Goal: Task Accomplishment & Management: Use online tool/utility

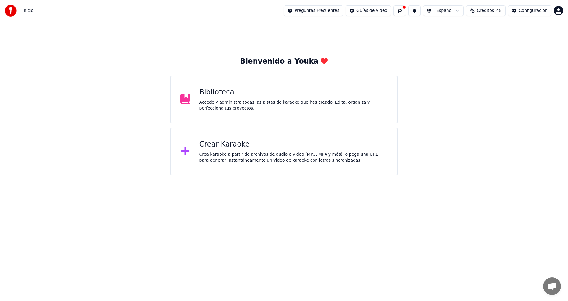
click at [231, 104] on div "Accede y administra todas las pistas de karaoke que has creado. Edita, organiza…" at bounding box center [293, 105] width 188 height 12
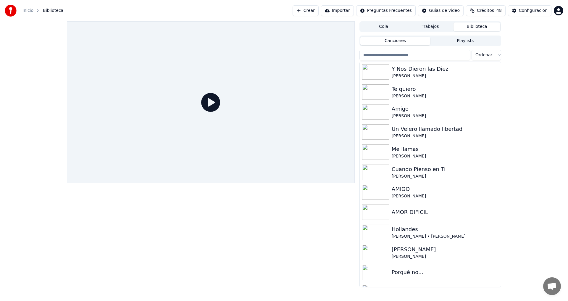
click at [27, 11] on link "Inicio" at bounding box center [27, 11] width 11 height 6
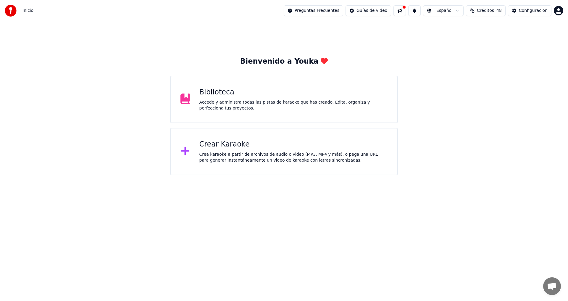
click at [255, 144] on div "Crear Karaoke" at bounding box center [293, 144] width 188 height 9
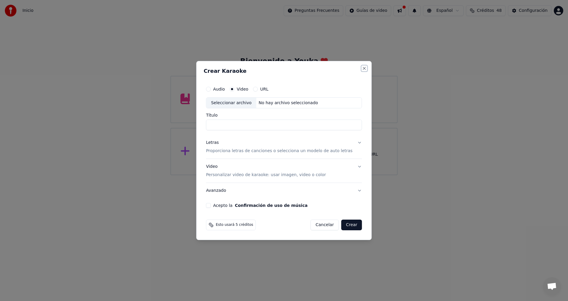
click at [362, 69] on button "Close" at bounding box center [364, 68] width 5 height 5
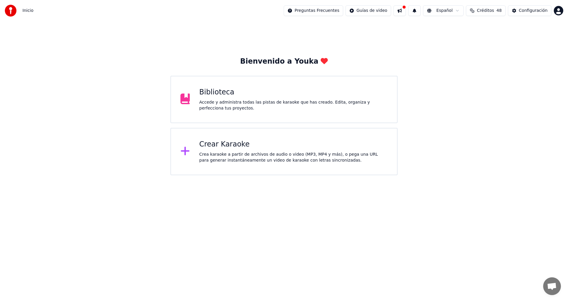
click at [274, 103] on div "Accede y administra todas las pistas de karaoke que has creado. Edita, organiza…" at bounding box center [293, 105] width 188 height 12
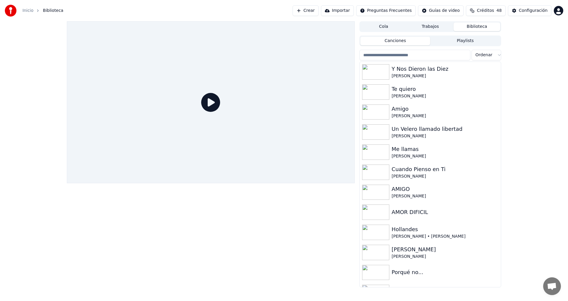
click at [29, 12] on link "Inicio" at bounding box center [27, 11] width 11 height 6
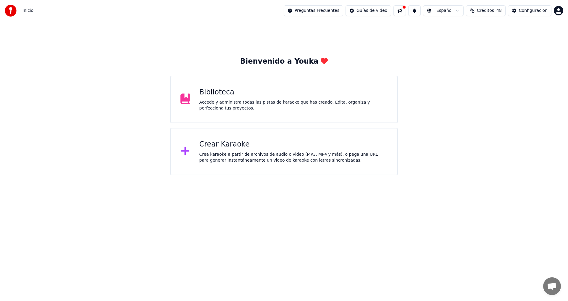
click at [232, 151] on div "Crear Karaoke Crea karaoke a partir de archivos de audio o video (MP3, MP4 y má…" at bounding box center [293, 152] width 188 height 24
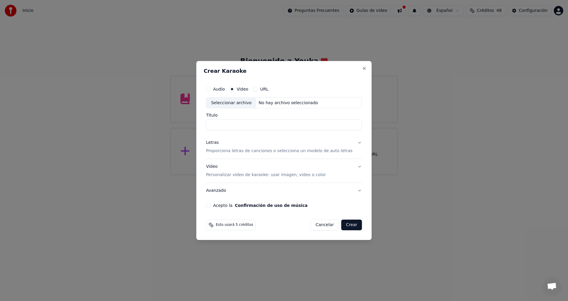
click at [244, 105] on div "Seleccionar archivo" at bounding box center [231, 103] width 50 height 11
drag, startPoint x: 279, startPoint y: 125, endPoint x: 309, endPoint y: 123, distance: 29.9
click at [309, 123] on input "**********" at bounding box center [284, 125] width 156 height 11
type input "**********"
click at [353, 142] on button "Letras Proporciona letras de canciones o selecciona un modelo de auto letras" at bounding box center [284, 147] width 156 height 24
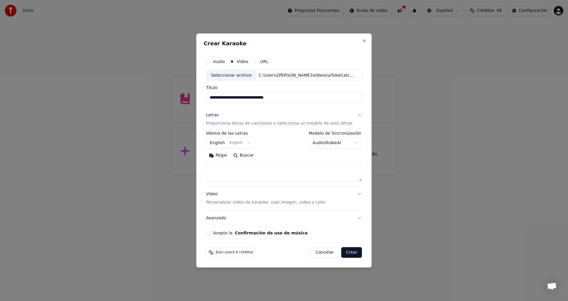
click at [253, 143] on button "English English" at bounding box center [231, 143] width 50 height 11
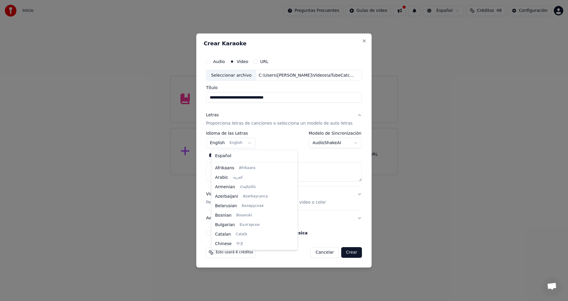
scroll to position [47, 0]
select select "**"
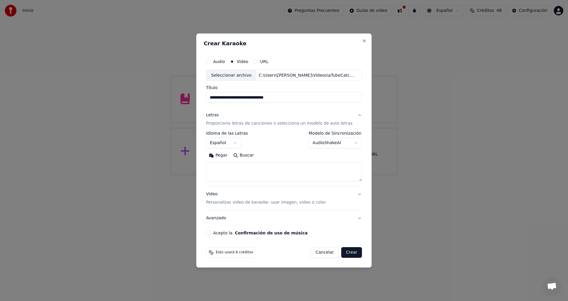
click at [226, 155] on button "Pegar" at bounding box center [218, 155] width 24 height 9
click at [354, 194] on button "Video Personalizar video de karaoke: usar imagen, video o color" at bounding box center [284, 199] width 156 height 24
type textarea "**********"
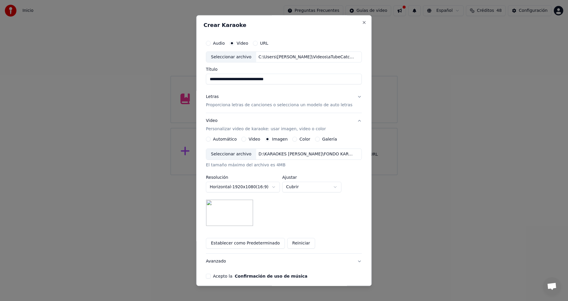
click at [211, 275] on button "Acepto la Confirmación de uso de música" at bounding box center [208, 276] width 5 height 5
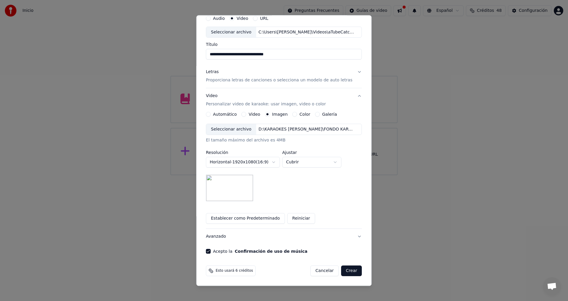
click at [348, 270] on button "Crear" at bounding box center [351, 271] width 21 height 11
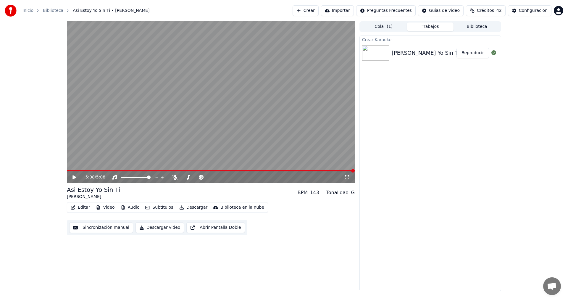
click at [159, 229] on button "Descargar video" at bounding box center [159, 227] width 49 height 11
click at [474, 82] on button "Reproducir" at bounding box center [472, 80] width 33 height 11
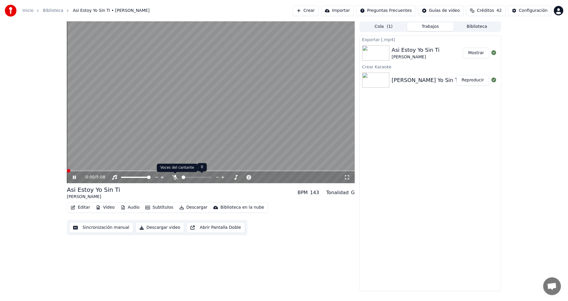
click at [176, 178] on icon at bounding box center [175, 177] width 6 height 5
click at [85, 170] on span at bounding box center [76, 170] width 18 height 1
